Goal: Task Accomplishment & Management: Use online tool/utility

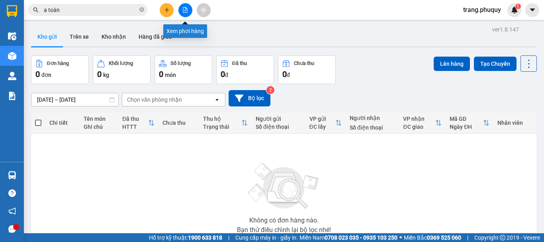
click at [184, 11] on icon "file-add" at bounding box center [185, 10] width 6 height 6
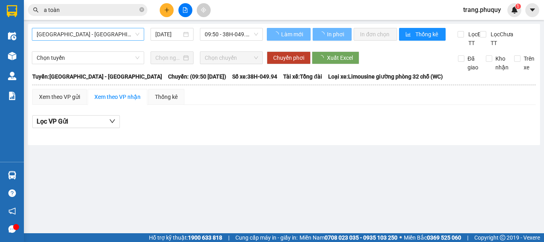
click at [79, 37] on span "[GEOGRAPHIC_DATA] - [GEOGRAPHIC_DATA]" at bounding box center [88, 34] width 103 height 12
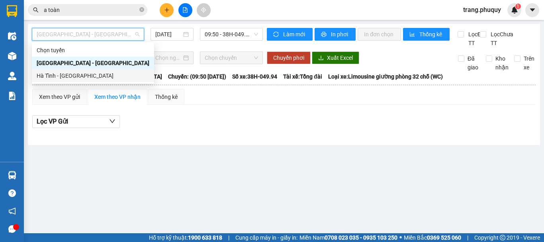
click at [74, 74] on div "Hà Tĩnh - [GEOGRAPHIC_DATA]" at bounding box center [93, 75] width 113 height 9
type input "[DATE]"
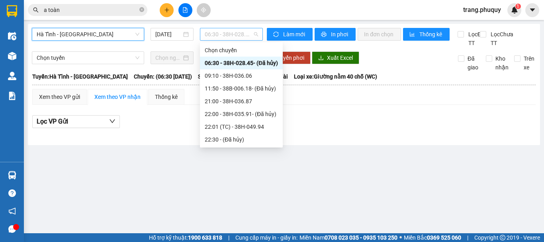
click at [218, 33] on span "06:30 - 38H-028.45 - (Đã hủy)" at bounding box center [231, 34] width 53 height 12
click at [243, 71] on div "09:10 - 38H-036.06" at bounding box center [241, 75] width 83 height 13
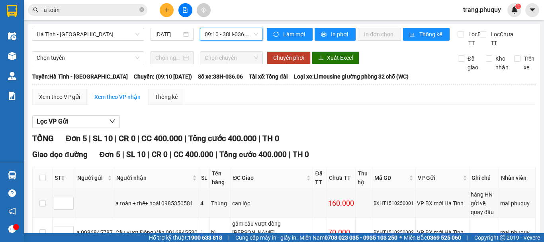
scroll to position [93, 0]
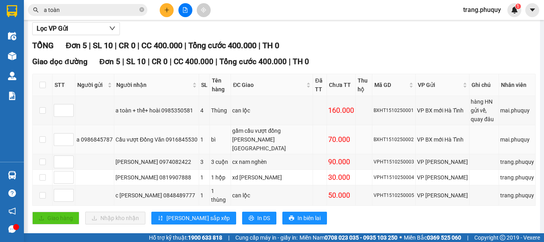
click at [257, 126] on div "gầm cầu vượt đồng [PERSON_NAME][GEOGRAPHIC_DATA]" at bounding box center [271, 139] width 79 height 26
